Goal: Book appointment/travel/reservation

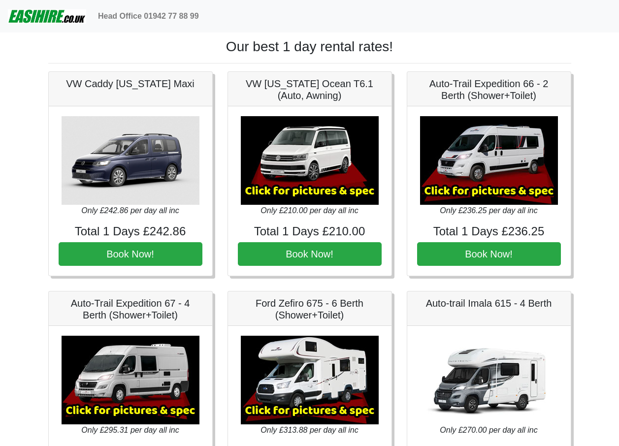
click at [49, 20] on img at bounding box center [47, 16] width 78 height 20
click at [51, 18] on img at bounding box center [47, 16] width 78 height 20
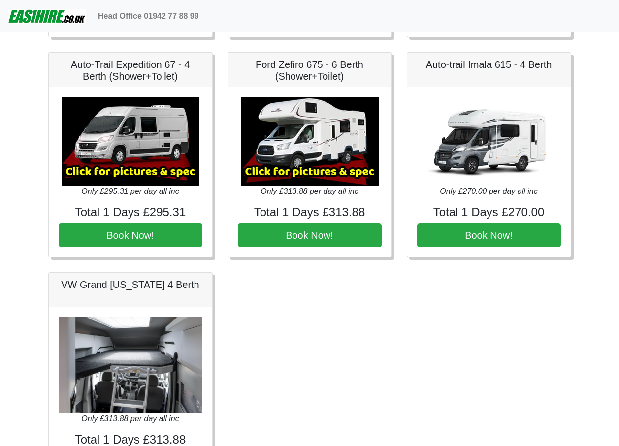
scroll to position [295, 0]
